Goal: Book appointment/travel/reservation

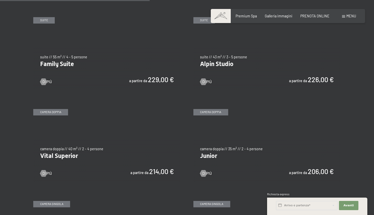
scroll to position [564, 0]
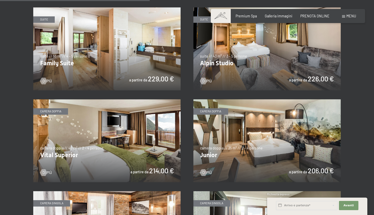
click at [151, 151] on img at bounding box center [106, 140] width 147 height 83
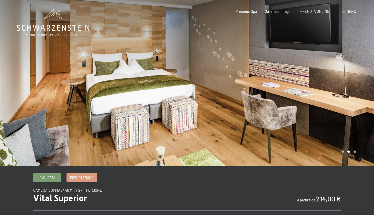
click at [311, 63] on div at bounding box center [280, 83] width 187 height 166
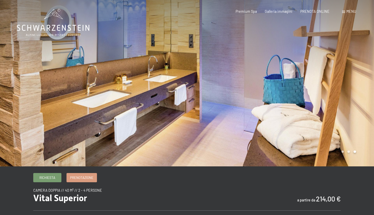
click at [319, 74] on div at bounding box center [280, 83] width 187 height 166
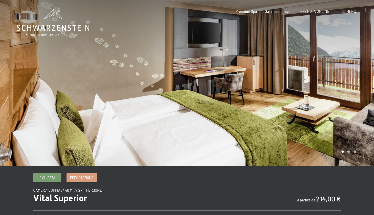
click at [59, 89] on div at bounding box center [93, 83] width 187 height 166
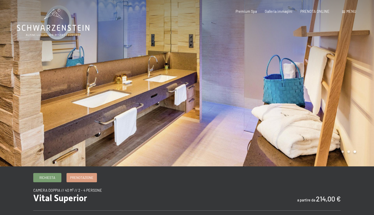
click at [331, 75] on div at bounding box center [280, 83] width 187 height 166
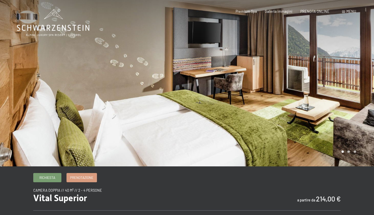
click at [331, 75] on div at bounding box center [280, 83] width 187 height 166
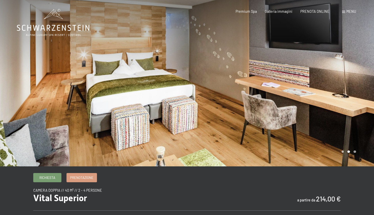
click at [331, 75] on div at bounding box center [280, 83] width 187 height 166
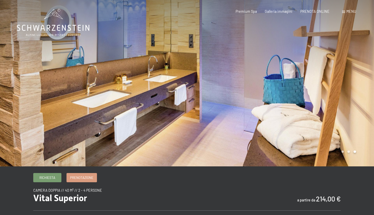
click at [331, 75] on div at bounding box center [280, 83] width 187 height 166
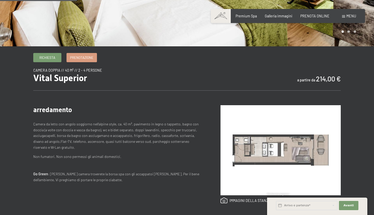
scroll to position [122, 0]
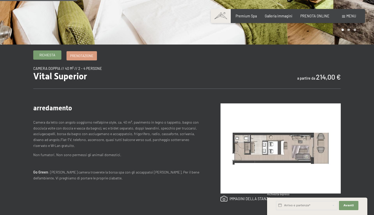
click at [56, 58] on link "Richiesta" at bounding box center [47, 55] width 28 height 8
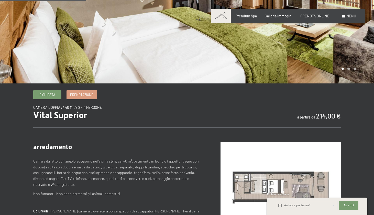
scroll to position [20, 0]
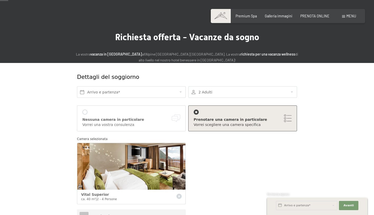
scroll to position [14, 0]
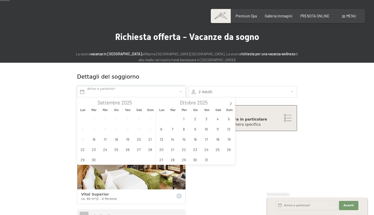
click at [179, 89] on input "text" at bounding box center [131, 92] width 109 height 12
click at [204, 136] on span "17" at bounding box center [206, 139] width 10 height 10
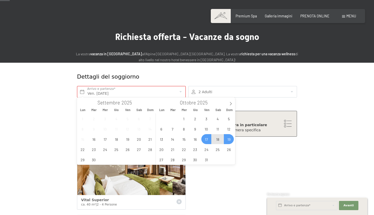
click at [227, 140] on span "19" at bounding box center [229, 139] width 10 height 10
type input "Ven. [DATE] - Dom. [DATE]"
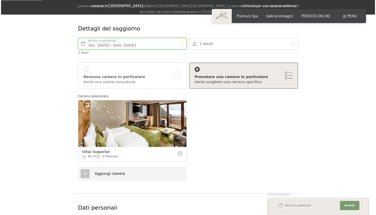
scroll to position [67, 0]
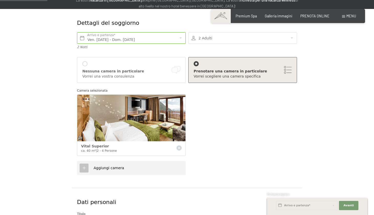
click at [116, 70] on div "Nessuna camera in particolare" at bounding box center [131, 71] width 98 height 5
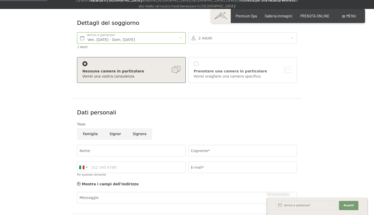
click at [240, 67] on div "Prenotare una camera in particolare Vorrei scegliere una camera specifica" at bounding box center [242, 70] width 98 height 18
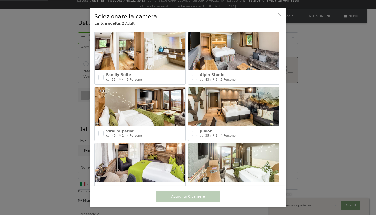
scroll to position [184, 0]
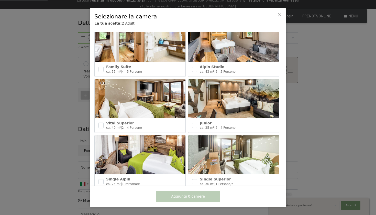
click at [102, 123] on input "checkbox" at bounding box center [100, 125] width 5 height 5
checkbox input "true"
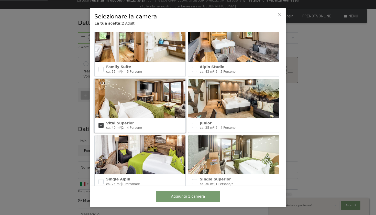
click at [192, 121] on div at bounding box center [194, 125] width 5 height 9
checkbox input "true"
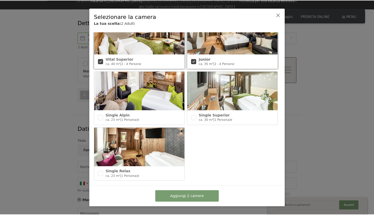
scroll to position [248, 0]
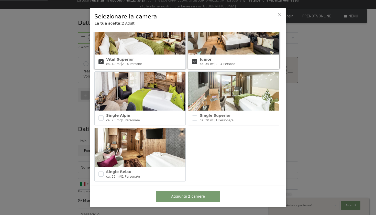
click at [198, 197] on span "Aggiungi 2 camere" at bounding box center [188, 196] width 34 height 5
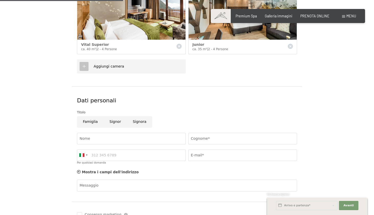
scroll to position [175, 0]
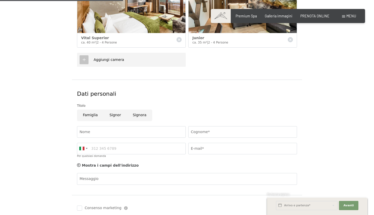
click at [117, 110] on input "Signor" at bounding box center [115, 115] width 23 height 12
radio input "true"
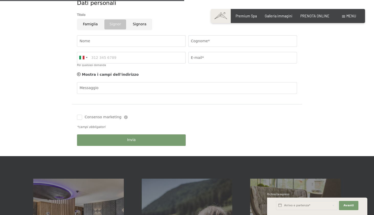
scroll to position [222, 0]
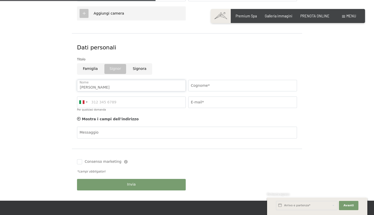
type input "[PERSON_NAME]"
type input "Brentel"
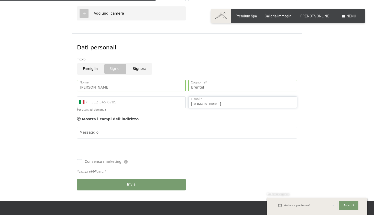
click at [215, 101] on input "[DOMAIN_NAME]" at bounding box center [242, 102] width 109 height 12
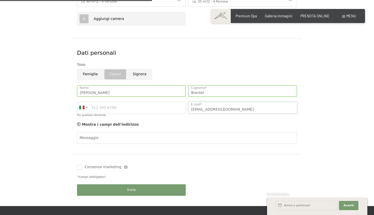
type input "[EMAIL_ADDRESS][DOMAIN_NAME]"
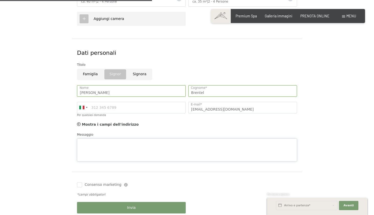
click at [171, 135] on div "Messaggio" at bounding box center [187, 146] width 220 height 29
type textarea "B"
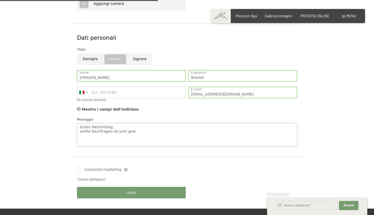
scroll to position [232, 0]
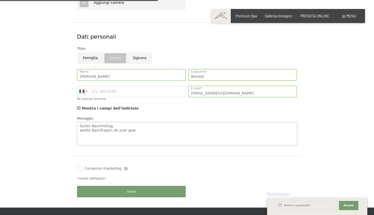
click at [118, 127] on textarea "Guten Nachmittag, wollte Nachfragen ob yum gew" at bounding box center [187, 133] width 220 height 23
click at [134, 131] on textarea "Guten Nachmittag, wollte Nachfragen ob zum gew" at bounding box center [187, 133] width 220 height 23
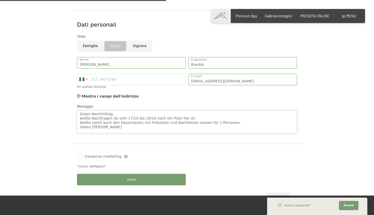
scroll to position [1, 0]
type textarea "Guten Nachmittag, wollte Nachfragen ob vom 17/10 bis 19/10 noch ein Platz frei …"
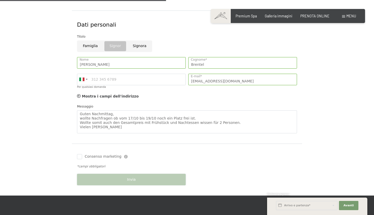
click at [137, 180] on div "Invia" at bounding box center [131, 179] width 111 height 17
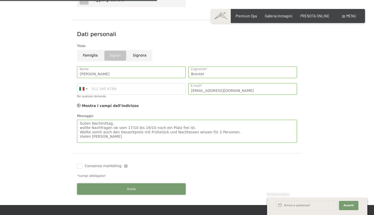
scroll to position [238, 0]
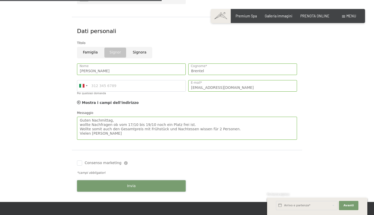
click at [139, 182] on button "Invia" at bounding box center [131, 186] width 109 height 12
